Goal: Use online tool/utility: Use online tool/utility

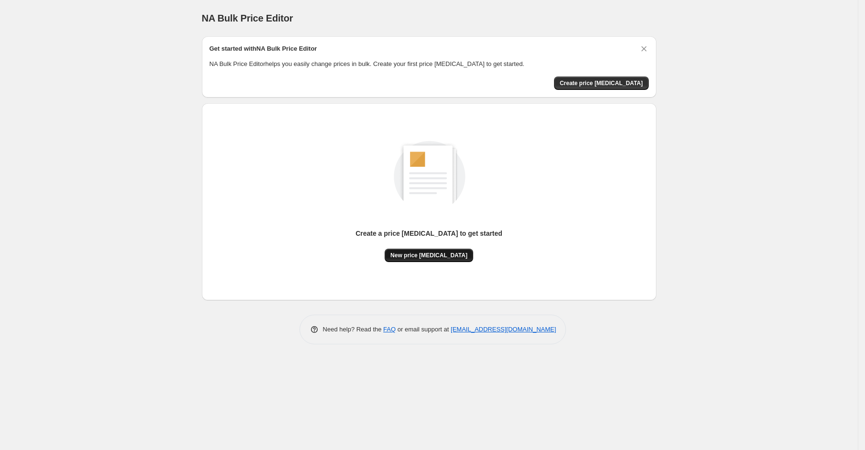
click at [412, 254] on span "New price change job" at bounding box center [428, 256] width 77 height 8
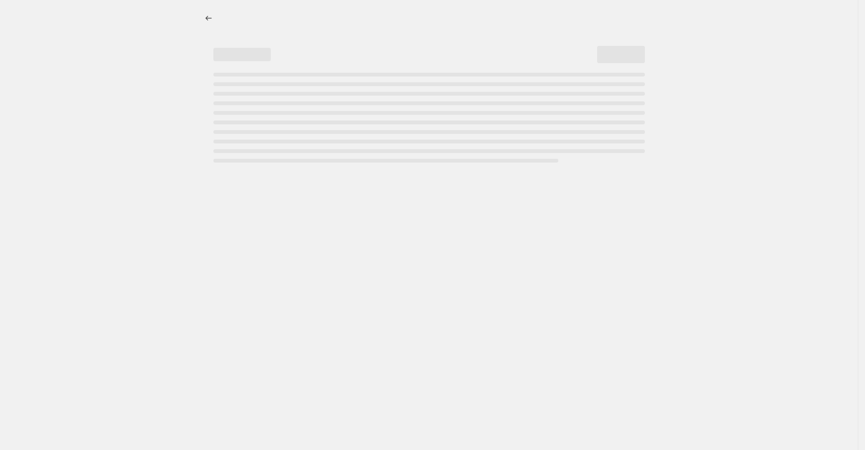
select select "percentage"
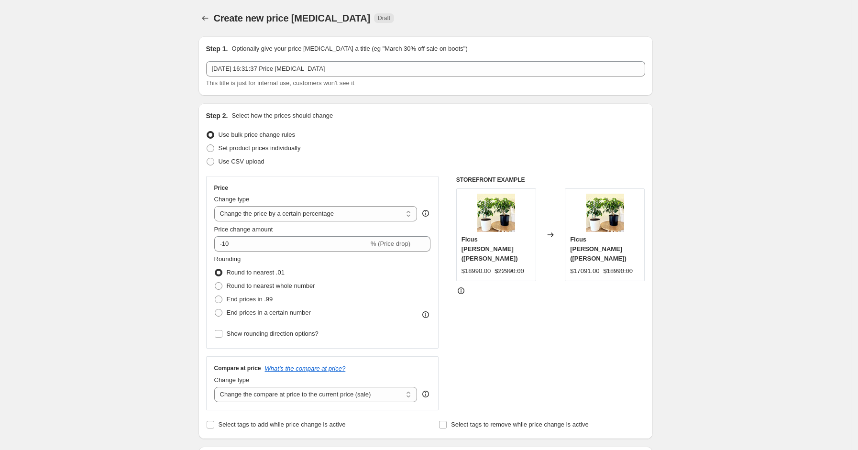
click at [242, 169] on div "Step 2. Select how the prices should change Use bulk price change rules Set pro…" at bounding box center [425, 271] width 439 height 321
click at [242, 165] on span "Use CSV upload" at bounding box center [242, 161] width 46 height 7
click at [207, 158] on input "Use CSV upload" at bounding box center [207, 158] width 0 height 0
radio input "true"
